Goal: Communication & Community: Answer question/provide support

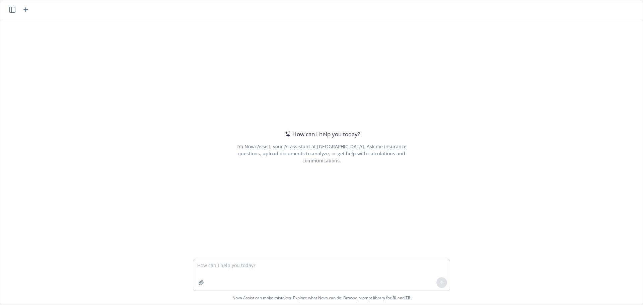
click at [254, 271] on textarea at bounding box center [321, 274] width 257 height 31
type textarea "make this better: Hi Regence Team - Attached is the Carrier User Guide on How t…"
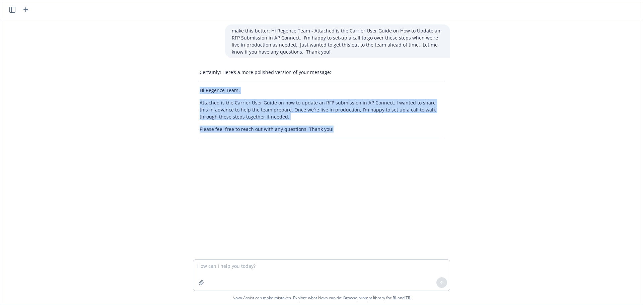
drag, startPoint x: 334, startPoint y: 131, endPoint x: 182, endPoint y: 88, distance: 158.4
click at [182, 87] on div "make this better: Hi Regence Team - Attached is the Carrier User Guide on How t…" at bounding box center [321, 139] width 642 height 240
copy div "Hi Regence Team, Attached is the Carrier User Guide on how to update an RFP sub…"
